Goal: Transaction & Acquisition: Purchase product/service

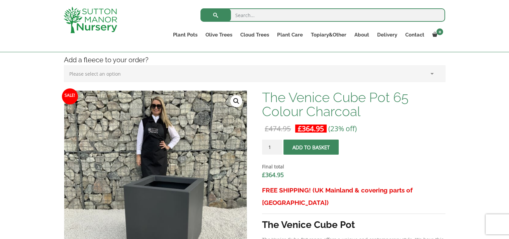
scroll to position [201, 0]
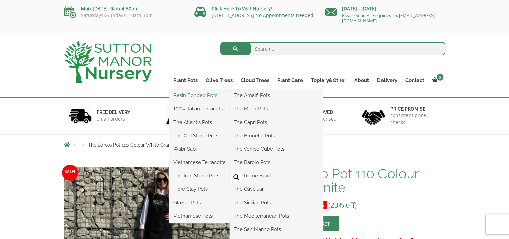
click at [198, 94] on link "Resin Bonded Pots" at bounding box center [199, 95] width 60 height 10
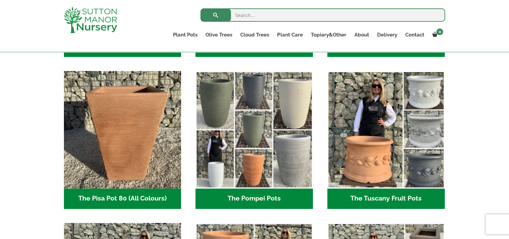
scroll to position [568, 0]
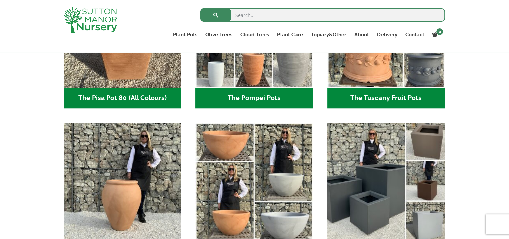
click at [368, 185] on img "Visit product category The Venice Cube Pots" at bounding box center [385, 180] width 123 height 123
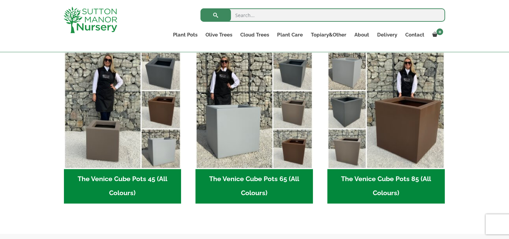
scroll to position [201, 0]
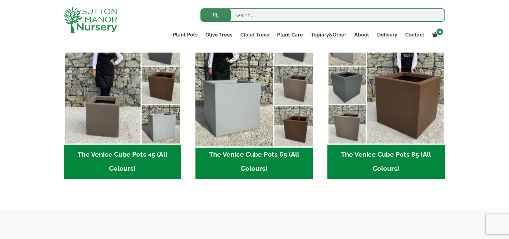
click at [243, 109] on img "Visit product category The Venice Cube Pots 65 (All Colours)" at bounding box center [254, 85] width 123 height 123
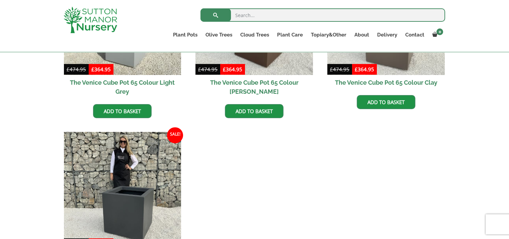
scroll to position [301, 0]
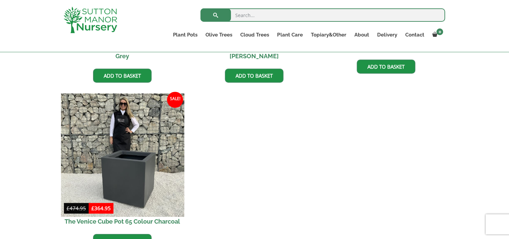
click at [156, 168] on img at bounding box center [122, 155] width 123 height 123
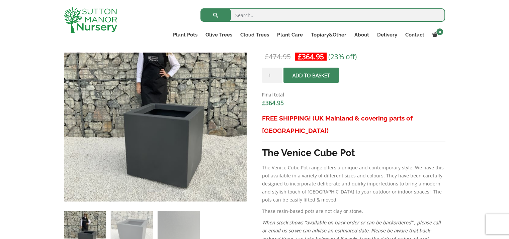
scroll to position [233, 0]
